Goal: Find specific page/section: Find specific page/section

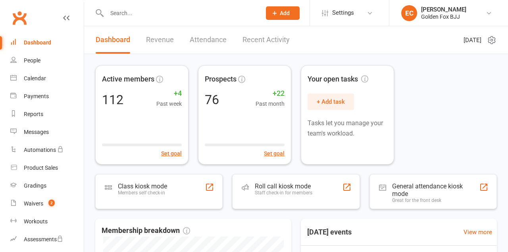
click at [146, 195] on div "Members self check-in" at bounding box center [142, 193] width 49 height 6
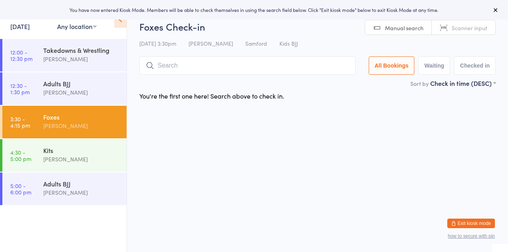
click at [51, 154] on div "Kits" at bounding box center [81, 150] width 77 height 9
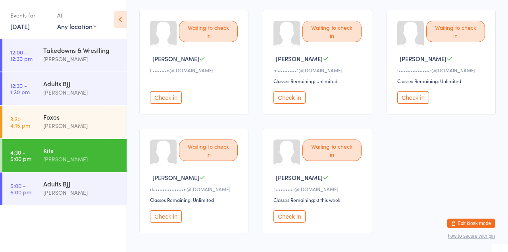
scroll to position [89, 0]
